Goal: Transaction & Acquisition: Subscribe to service/newsletter

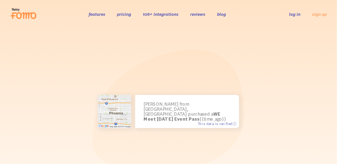
click at [123, 14] on link "pricing" at bounding box center [124, 14] width 14 height 6
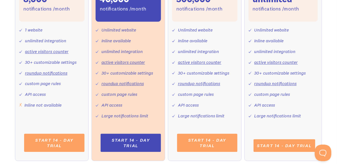
scroll to position [266, 0]
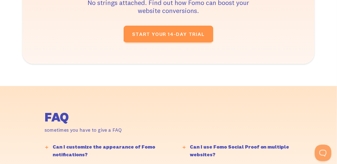
scroll to position [1218, 0]
